Goal: Information Seeking & Learning: Learn about a topic

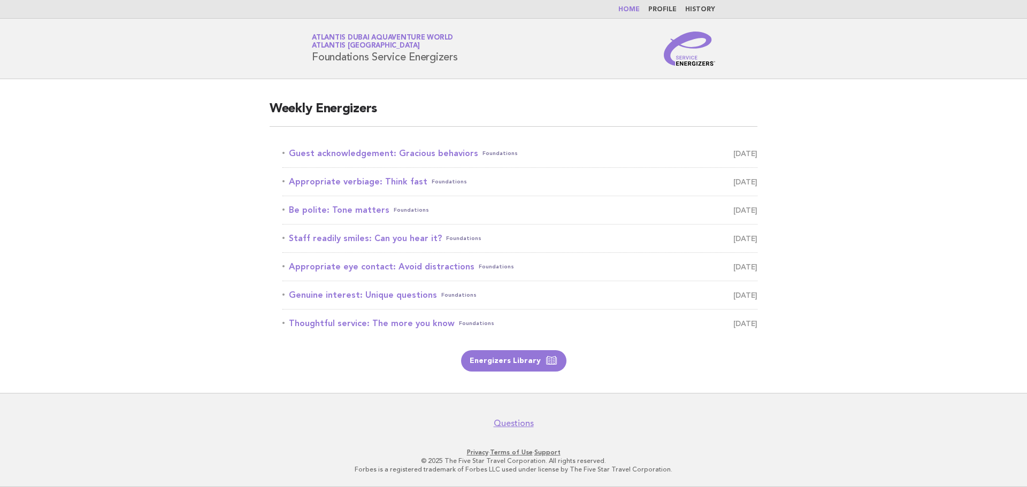
drag, startPoint x: 407, startPoint y: 158, endPoint x: 423, endPoint y: 167, distance: 18.4
click at [407, 158] on link "Guest acknowledgement: Gracious behaviors Foundations [DATE]" at bounding box center [519, 153] width 475 height 15
click at [341, 182] on link "Appropriate verbiage: Think fast Foundations [DATE]" at bounding box center [519, 181] width 475 height 15
